Goal: Information Seeking & Learning: Learn about a topic

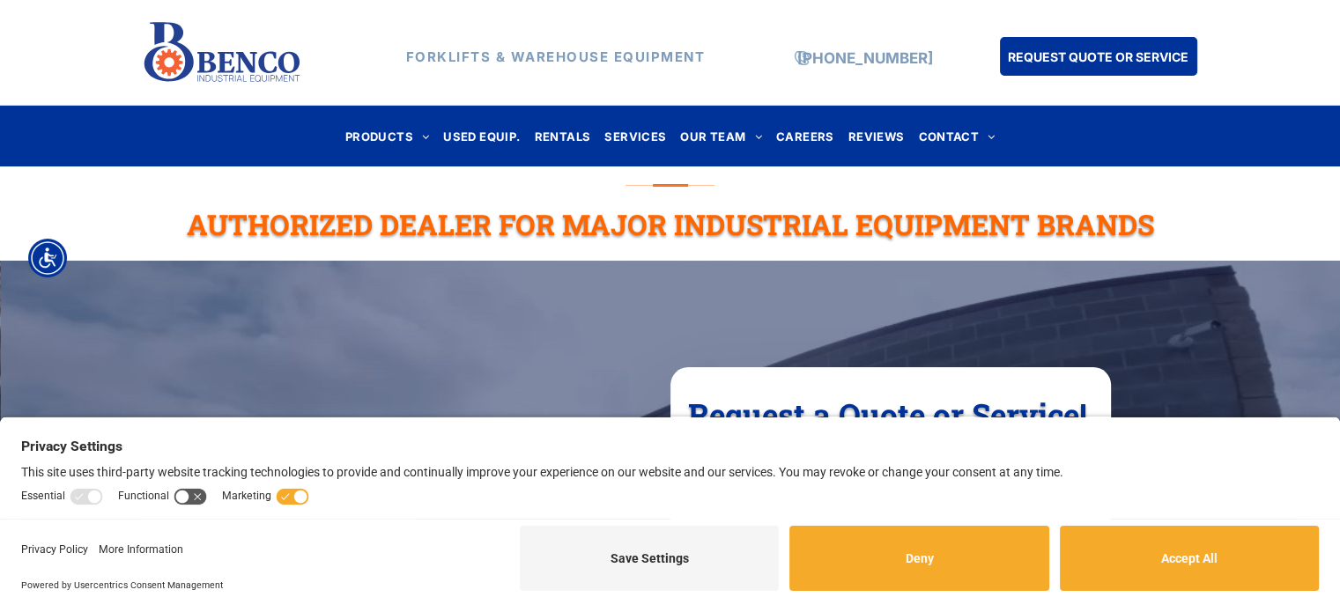
click at [1147, 553] on button "Accept All" at bounding box center [1189, 558] width 259 height 65
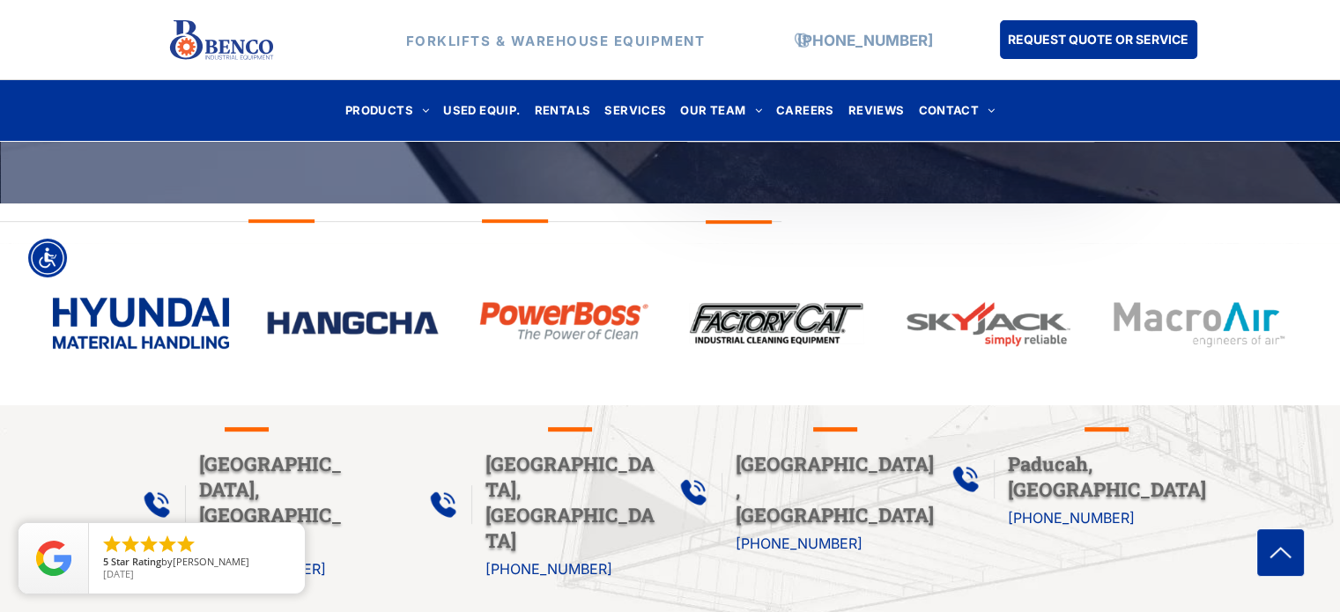
scroll to position [398, 0]
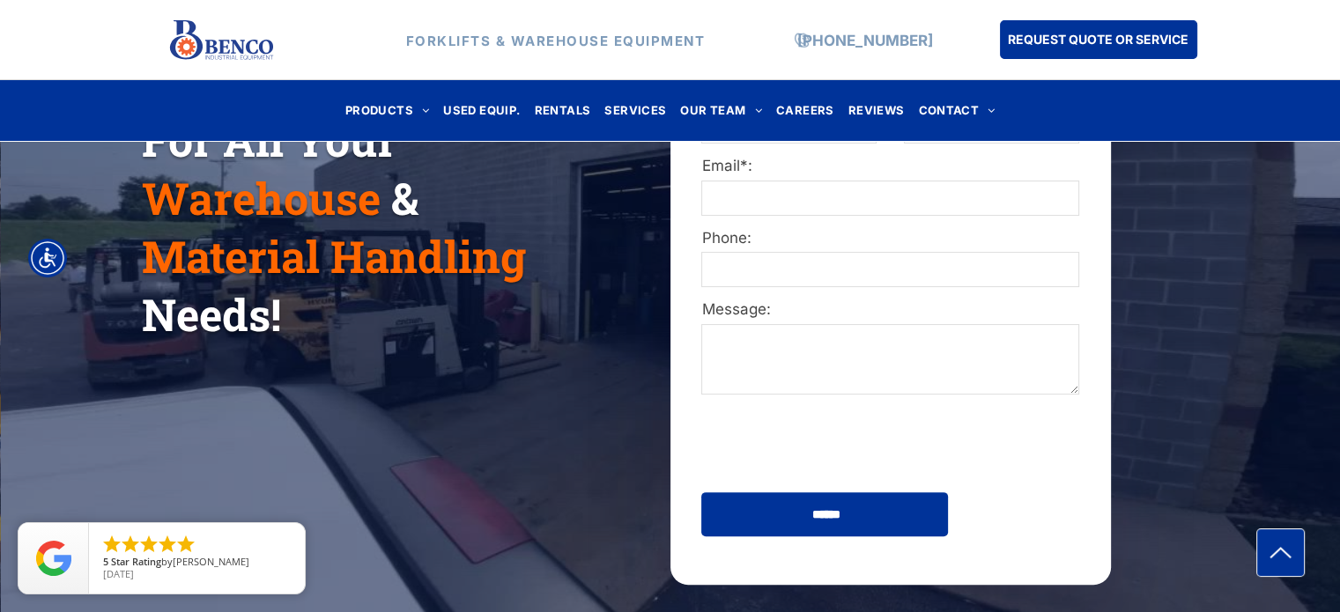
click at [508, 101] on span "USED EQUIP." at bounding box center [481, 111] width 77 height 24
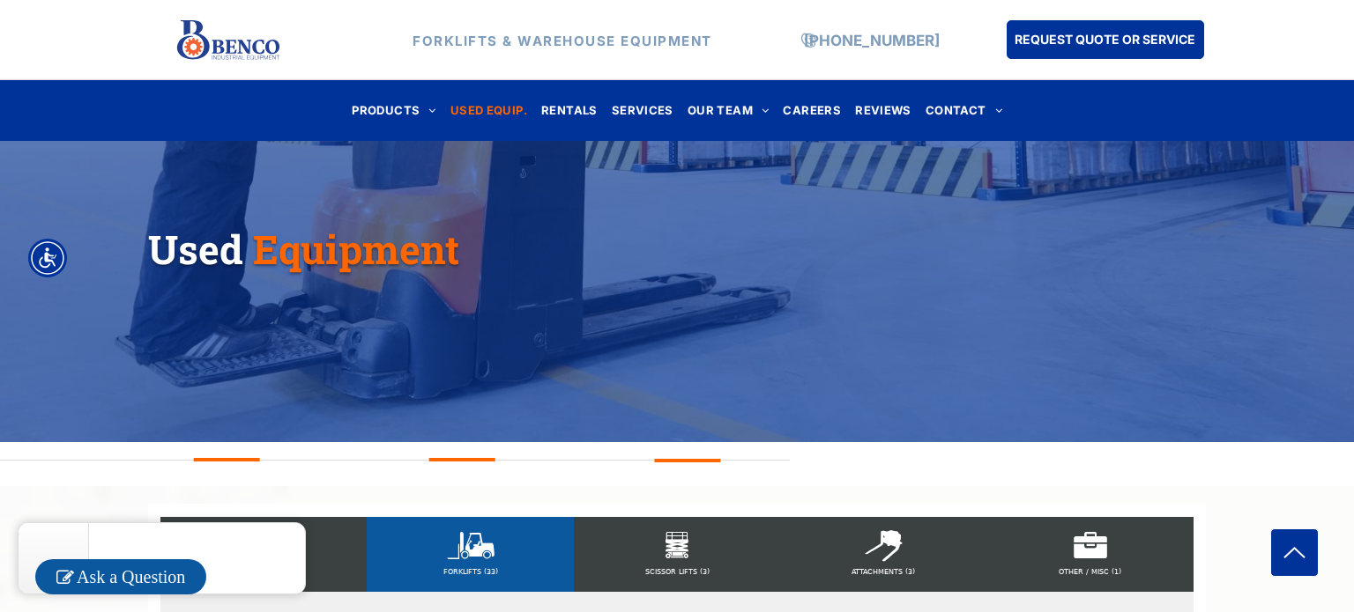
scroll to position [421, 0]
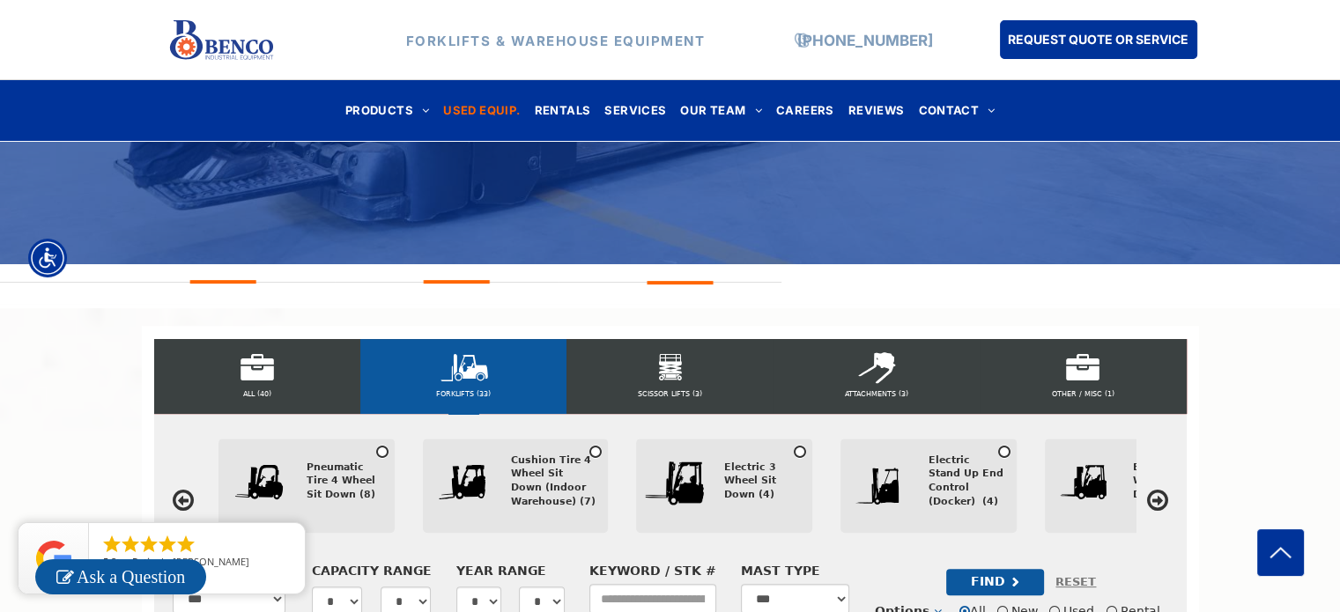
click at [345, 364] on div "ALL (40)" at bounding box center [257, 376] width 206 height 75
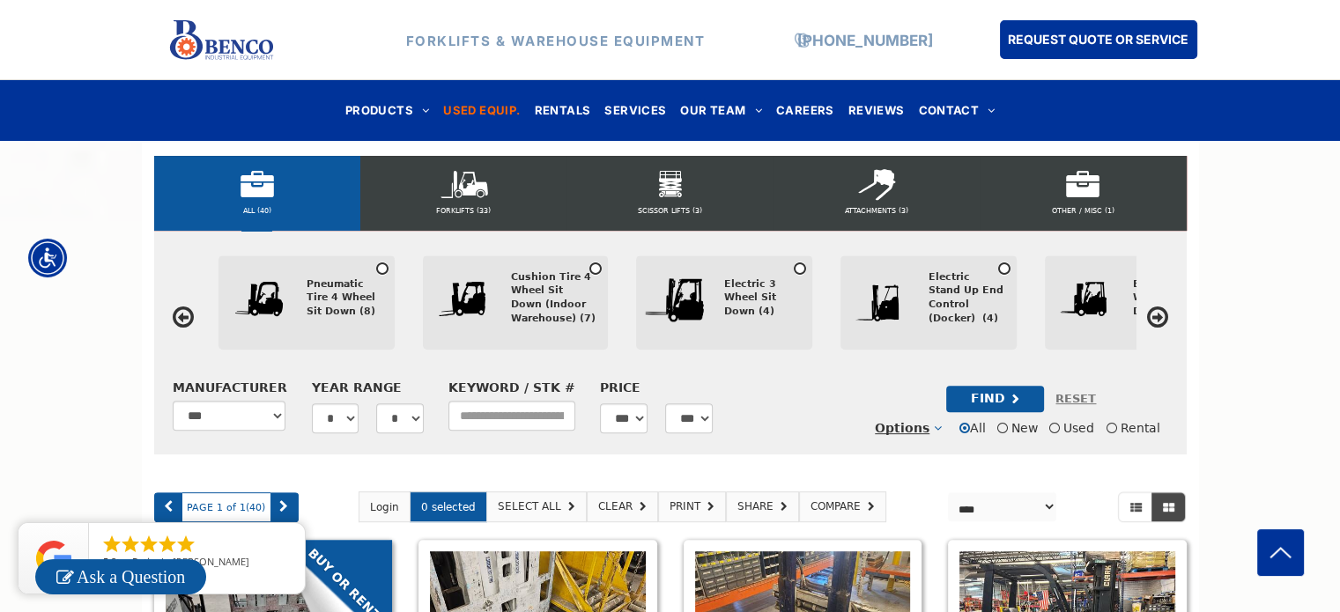
scroll to position [673, 0]
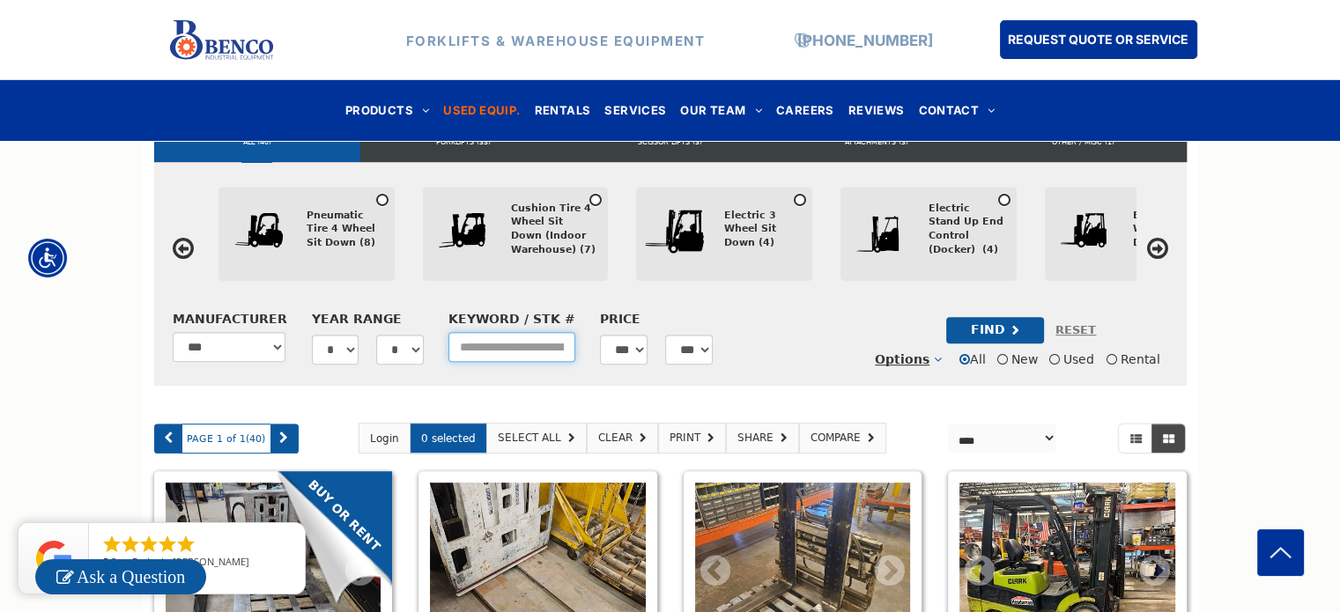
click at [553, 359] on input "asdf" at bounding box center [512, 347] width 127 height 30
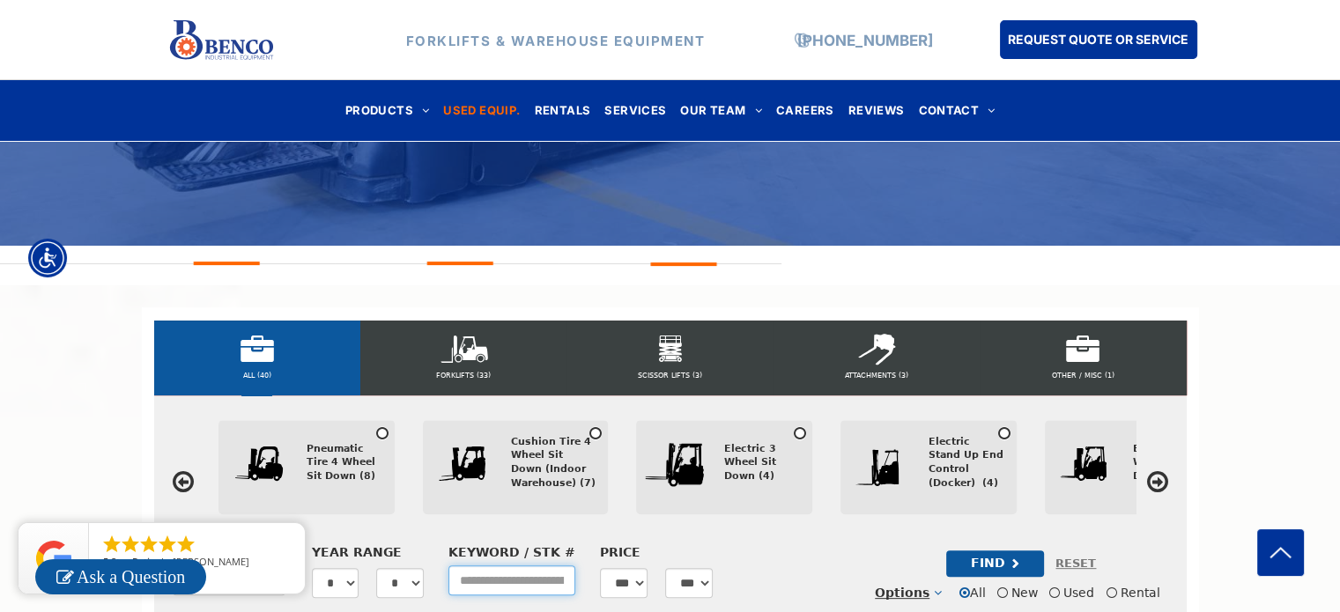
scroll to position [437, 0]
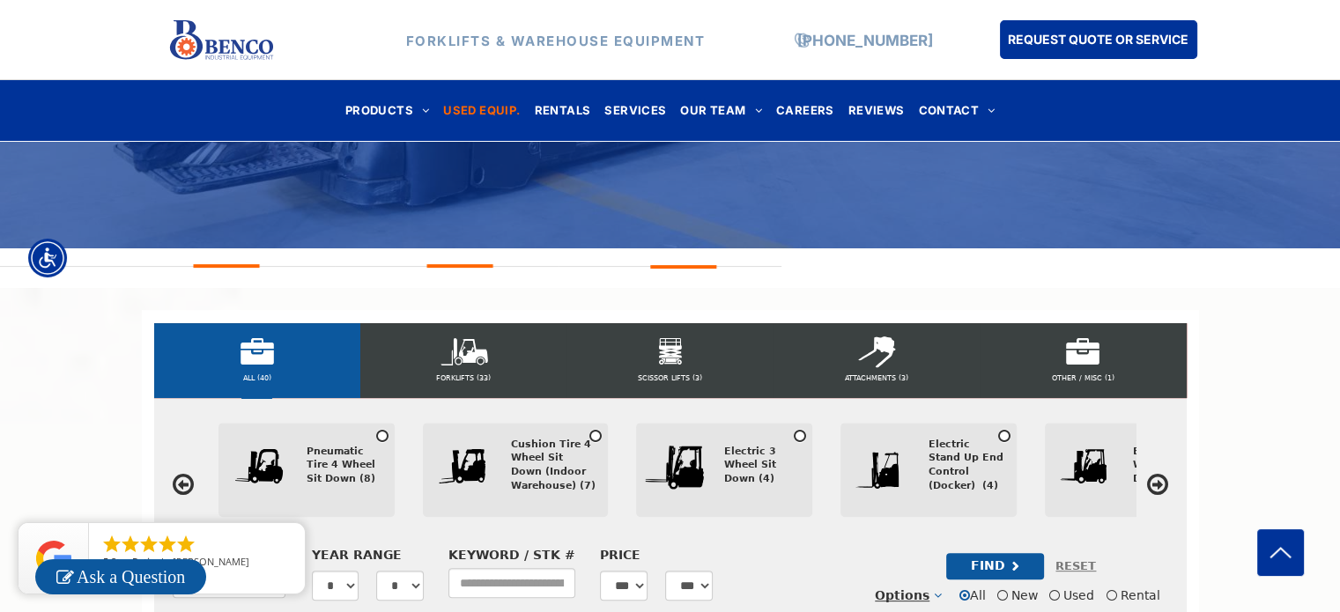
click at [858, 362] on div "ATTACHMENTS (3)" at bounding box center [877, 360] width 206 height 75
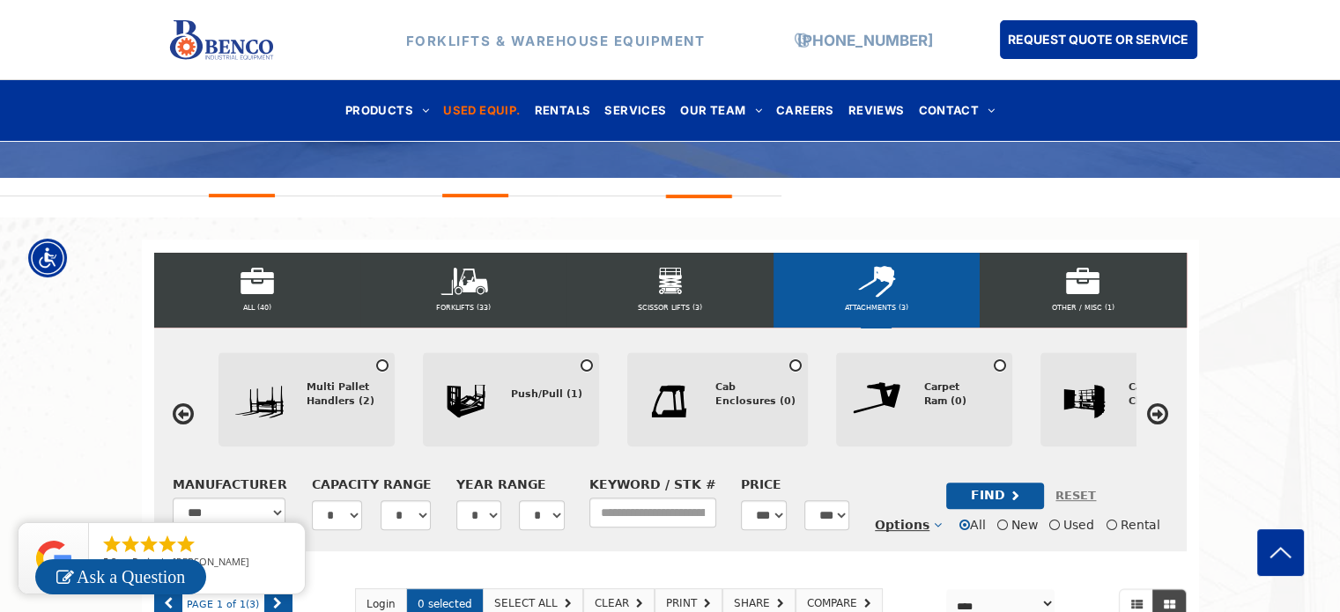
scroll to position [529, 0]
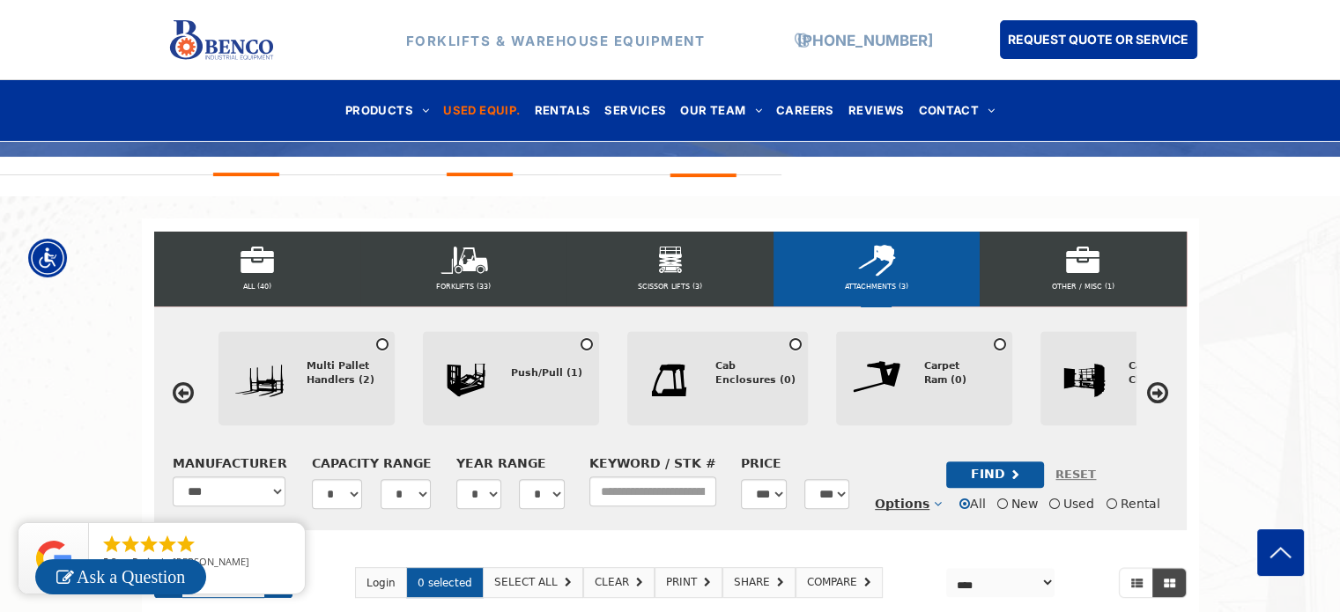
click at [1154, 395] on icon at bounding box center [1157, 393] width 21 height 25
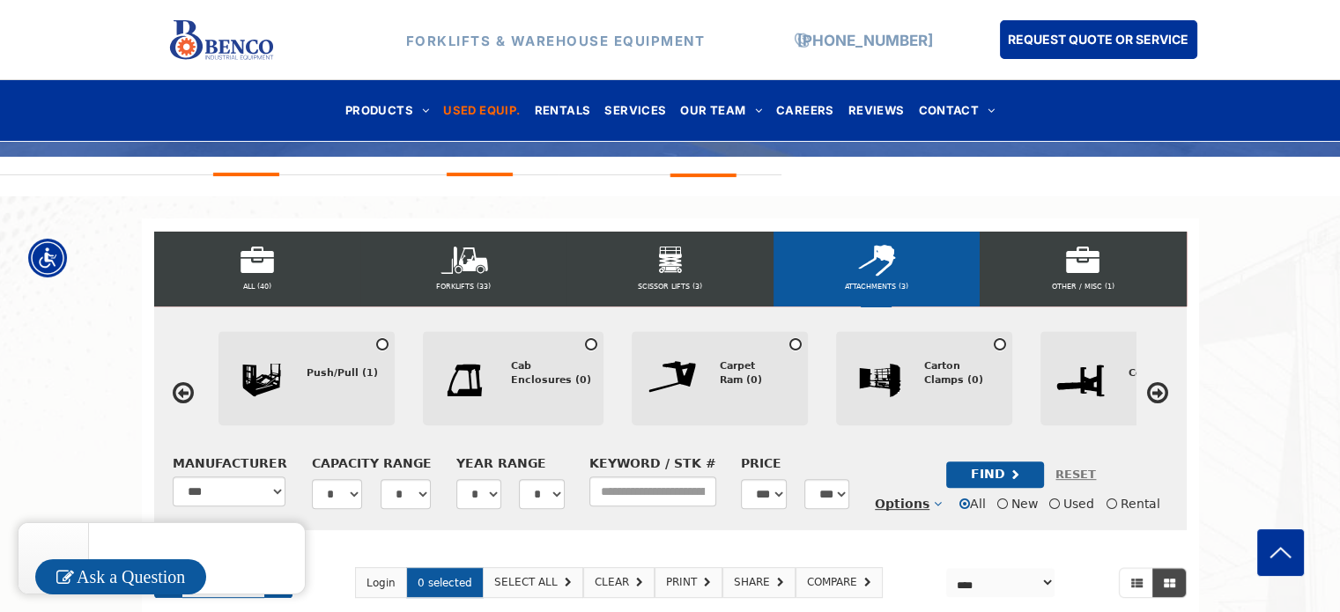
click at [1153, 395] on icon at bounding box center [1157, 393] width 21 height 25
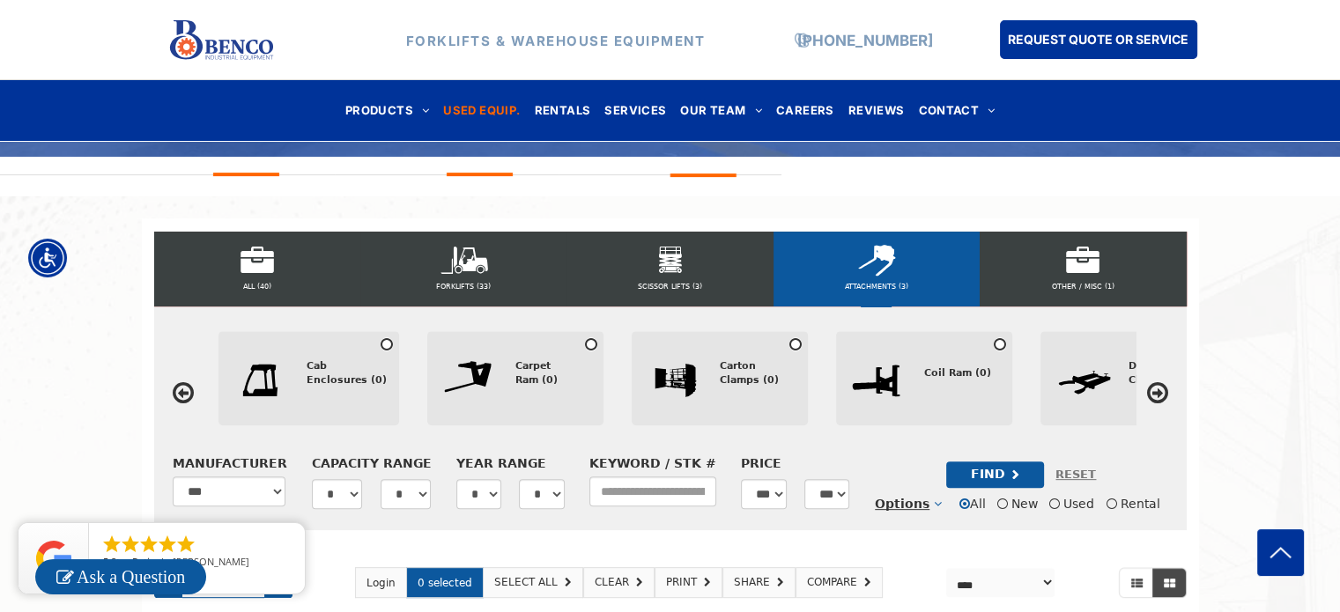
click at [1155, 393] on icon at bounding box center [1157, 393] width 21 height 25
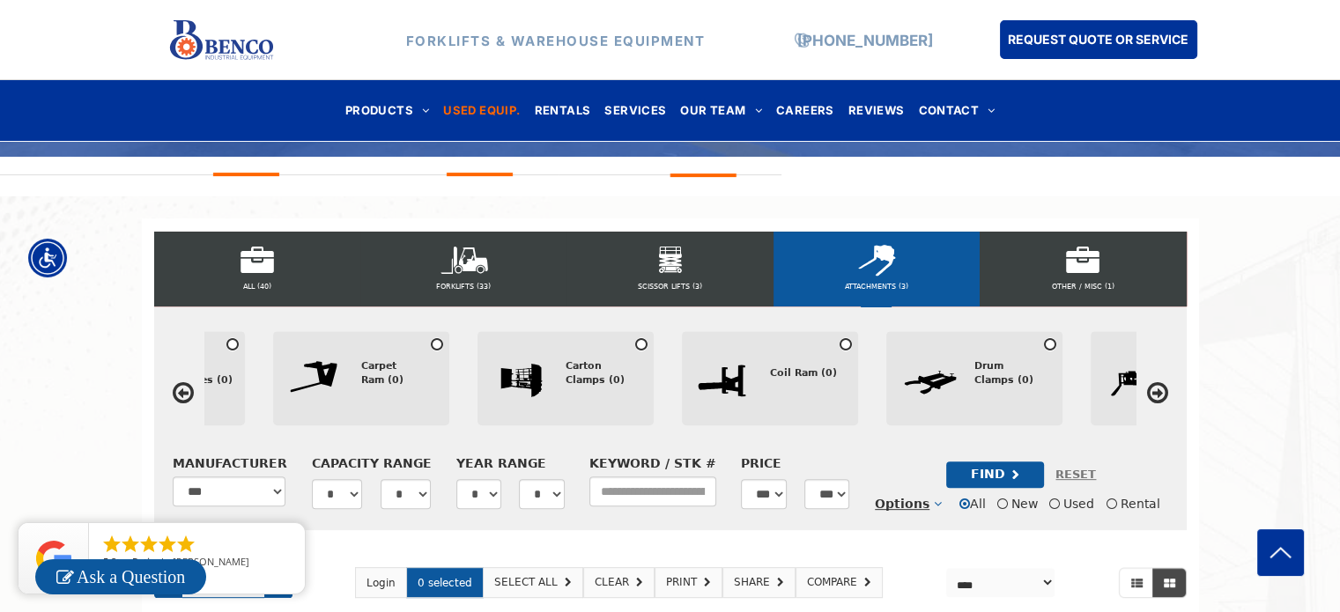
scroll to position [0, 615]
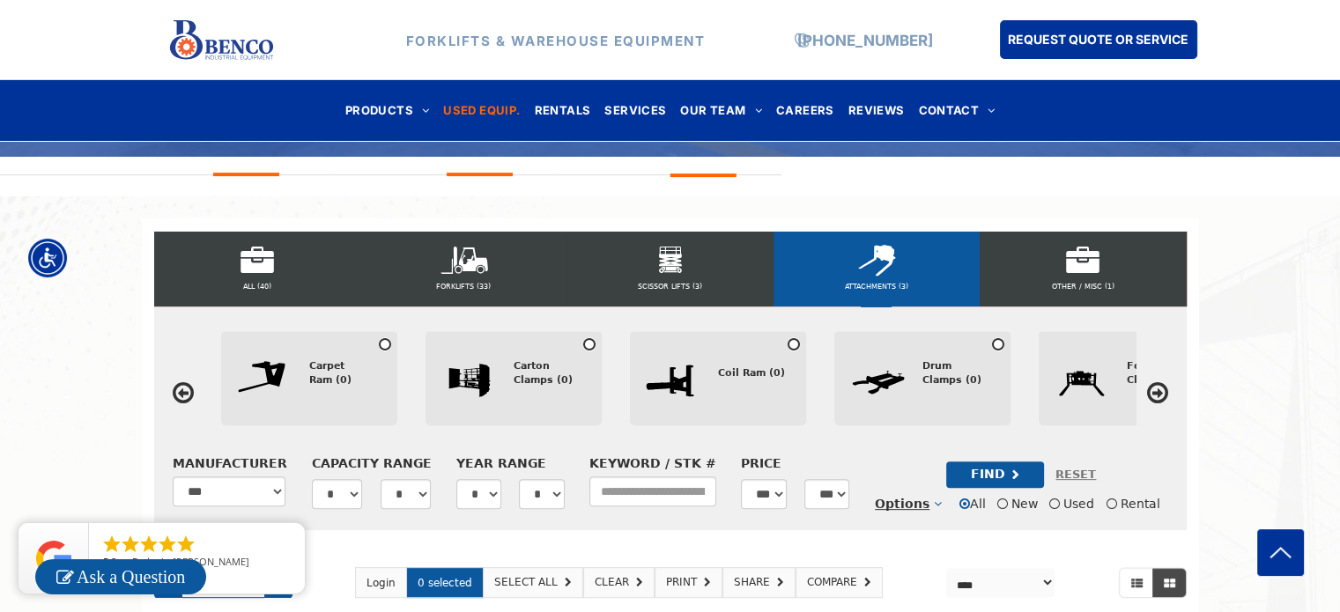
click at [1155, 393] on icon at bounding box center [1157, 393] width 21 height 25
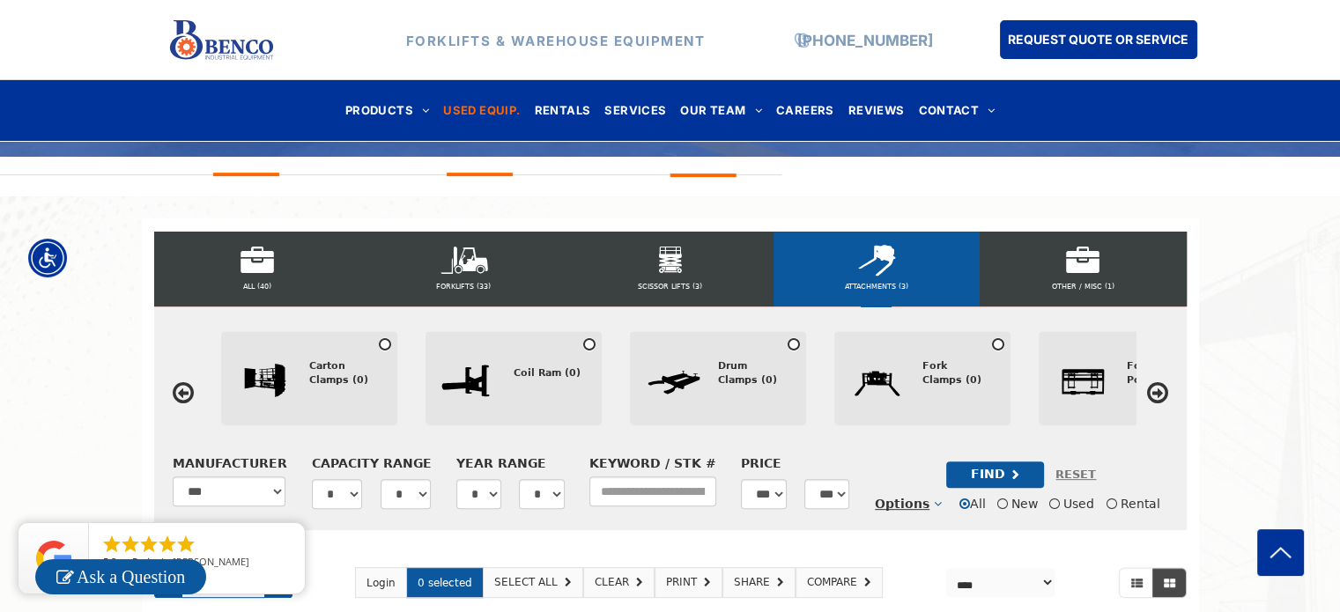
click at [1155, 393] on icon at bounding box center [1157, 393] width 21 height 25
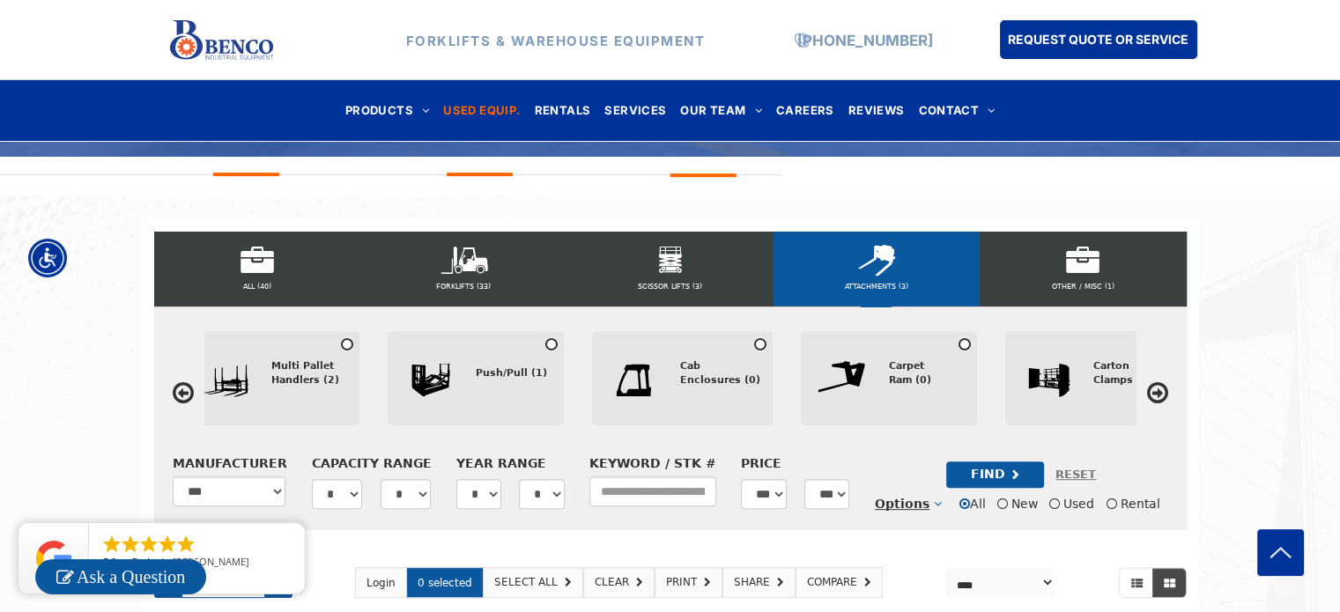
scroll to position [0, 0]
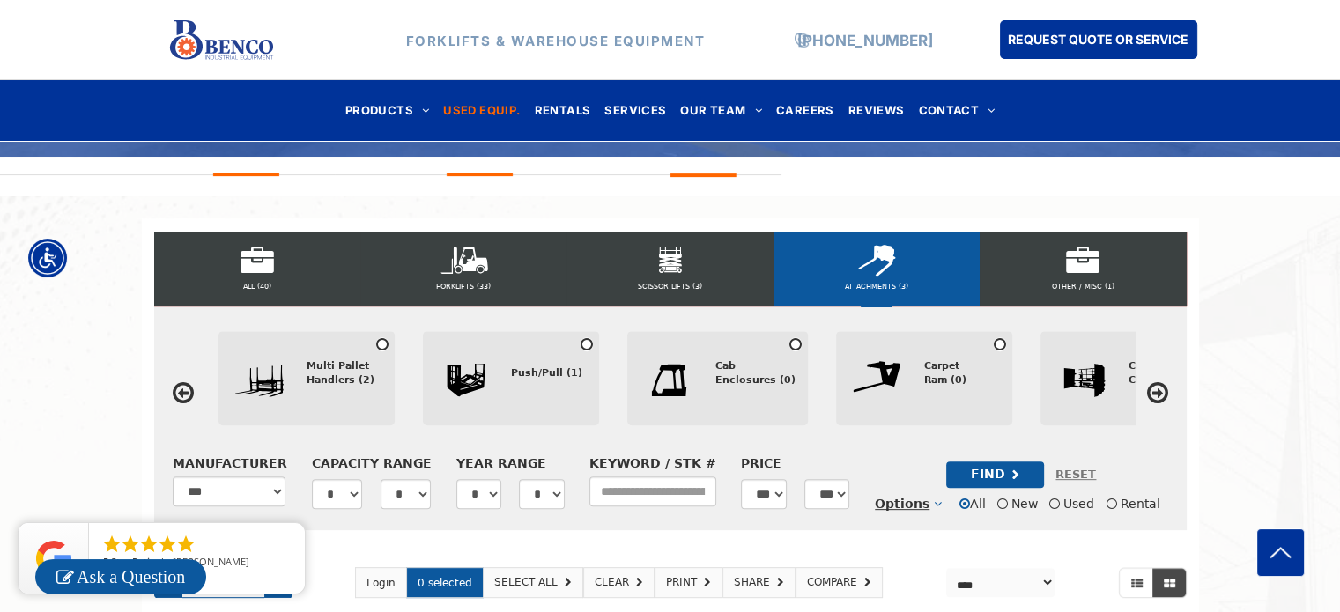
click at [335, 409] on div "Multi Pallet Handlers (2)" at bounding box center [351, 379] width 88 height 88
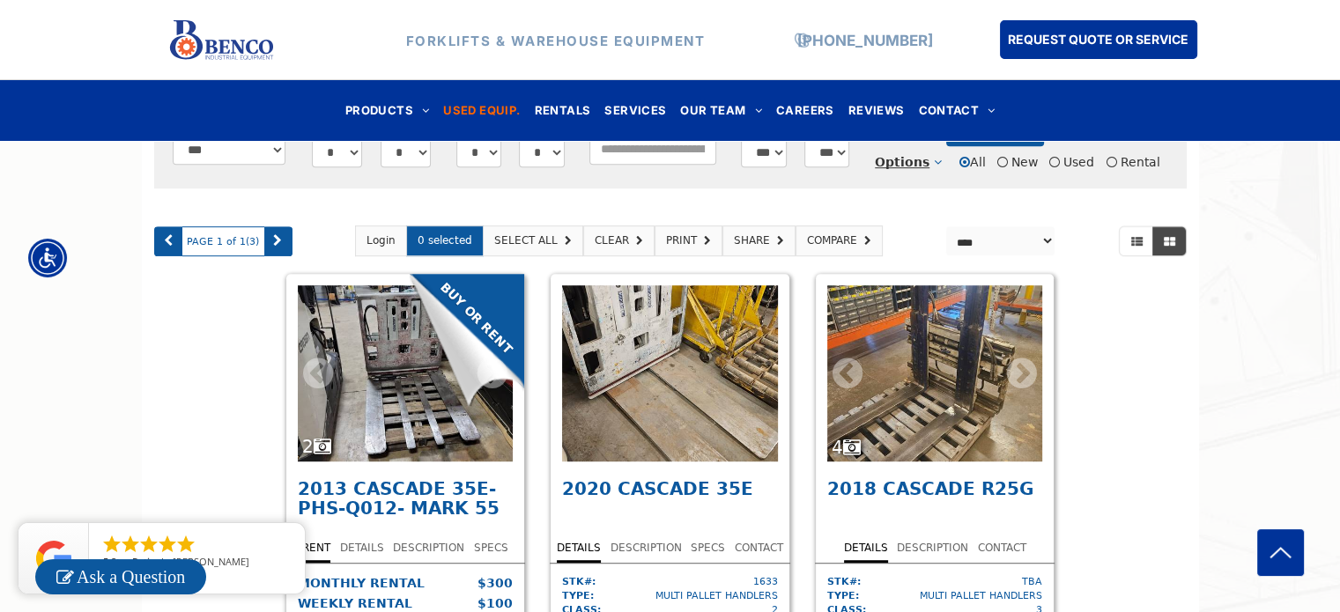
scroll to position [890, 0]
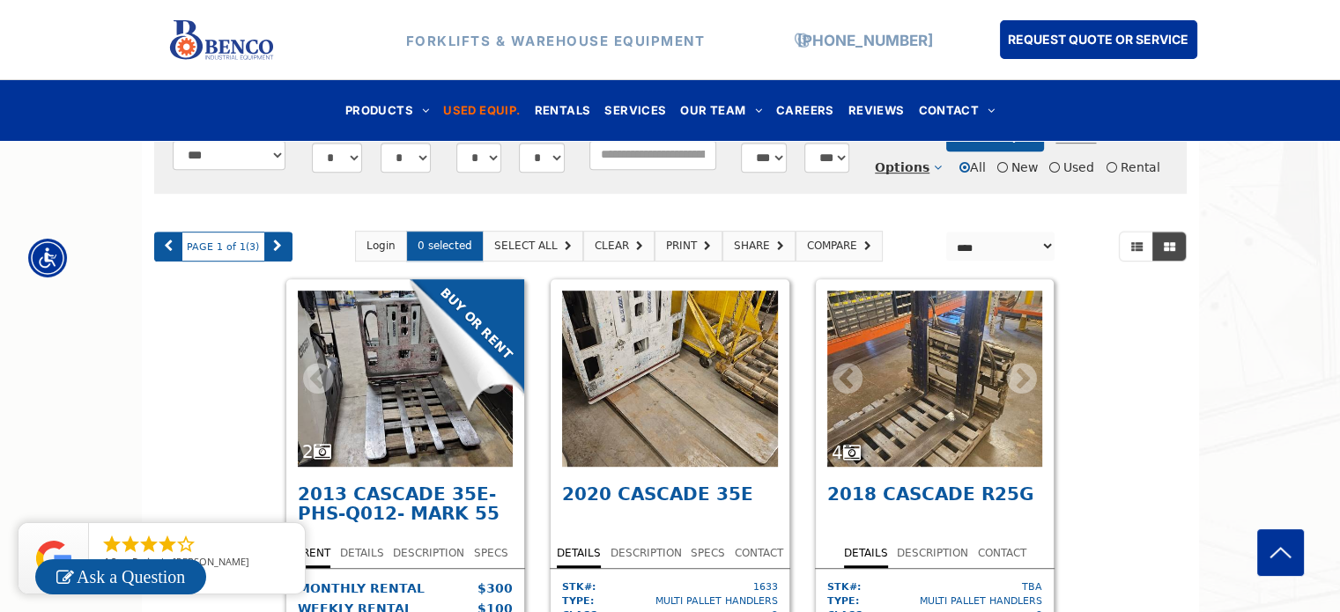
click at [197, 33] on img at bounding box center [221, 40] width 106 height 50
